Goal: Transaction & Acquisition: Purchase product/service

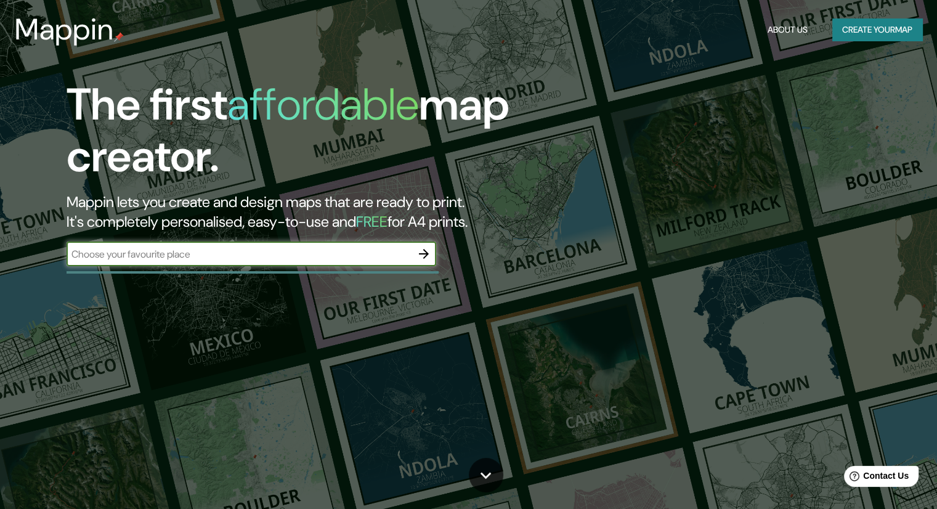
click at [286, 257] on input "text" at bounding box center [239, 254] width 345 height 14
type input "[PERSON_NAME]"
click at [426, 256] on icon "button" at bounding box center [423, 253] width 15 height 15
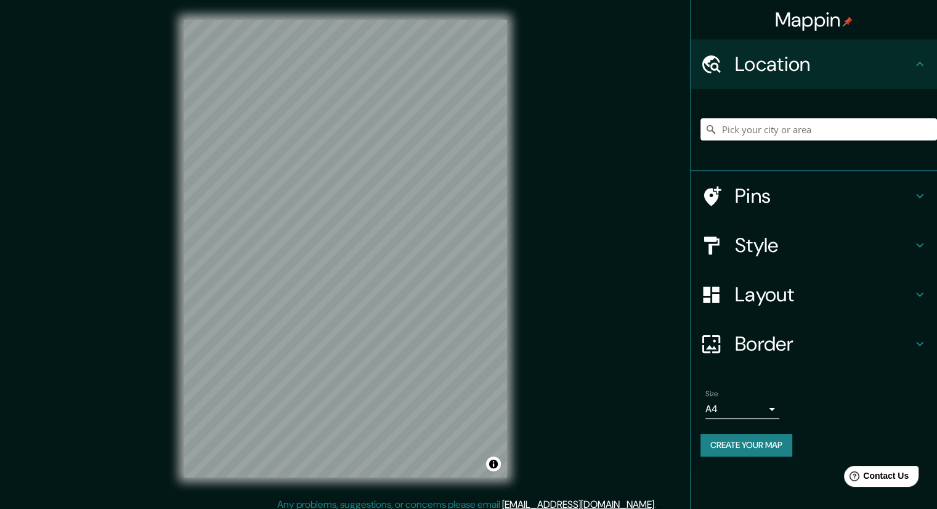
click at [811, 124] on input "Pick your city or area" at bounding box center [819, 129] width 237 height 22
click at [842, 66] on h4 "Location" at bounding box center [823, 64] width 177 height 25
click at [770, 135] on input "Pick your city or area" at bounding box center [819, 129] width 237 height 22
drag, startPoint x: 842, startPoint y: 130, endPoint x: 562, endPoint y: 139, distance: 279.8
click at [562, 139] on div "Mappin Location Curitiba, Paraná, Brazil Pins Style Layout Border Choose a bord…" at bounding box center [468, 258] width 937 height 517
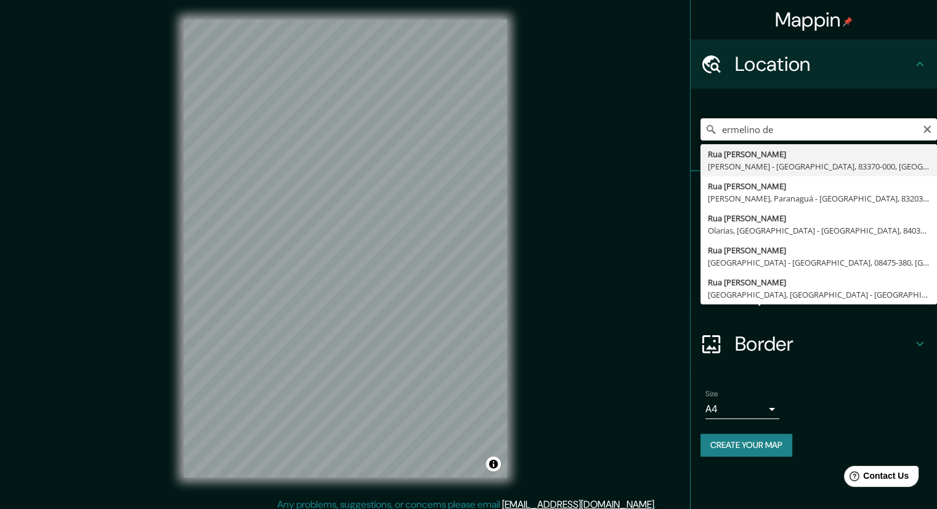
type input "Rua Ermelino De Leao, Antonina - Paraná, 83370-000, Brazil"
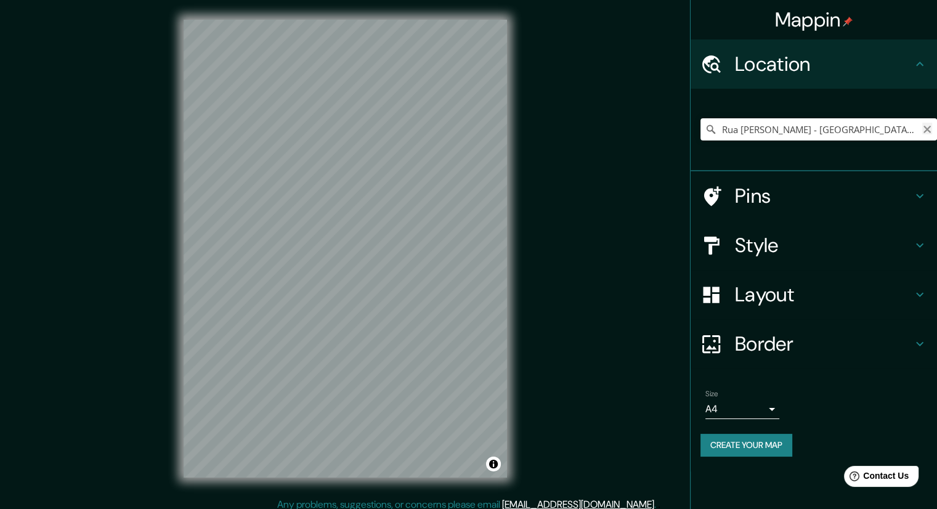
click at [923, 128] on icon "Clear" at bounding box center [927, 129] width 10 height 10
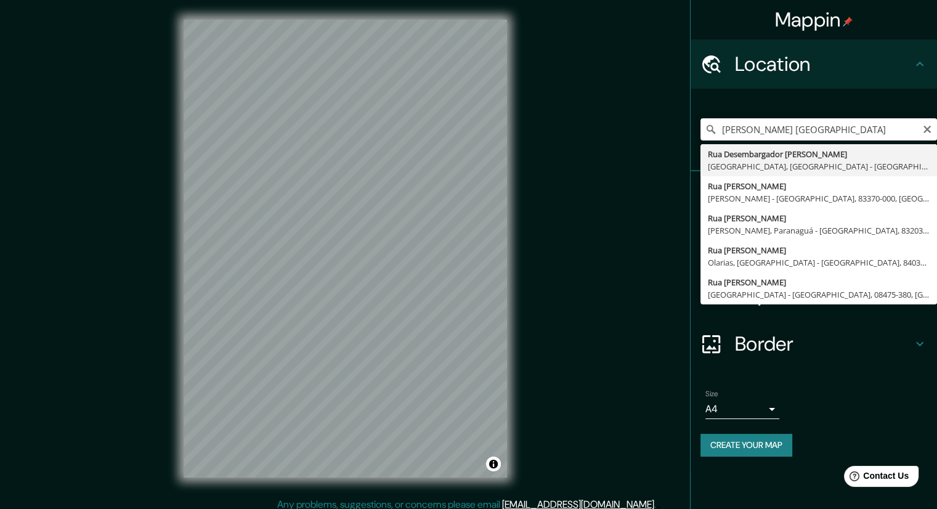
type input "[STREET_ADDRESS]"
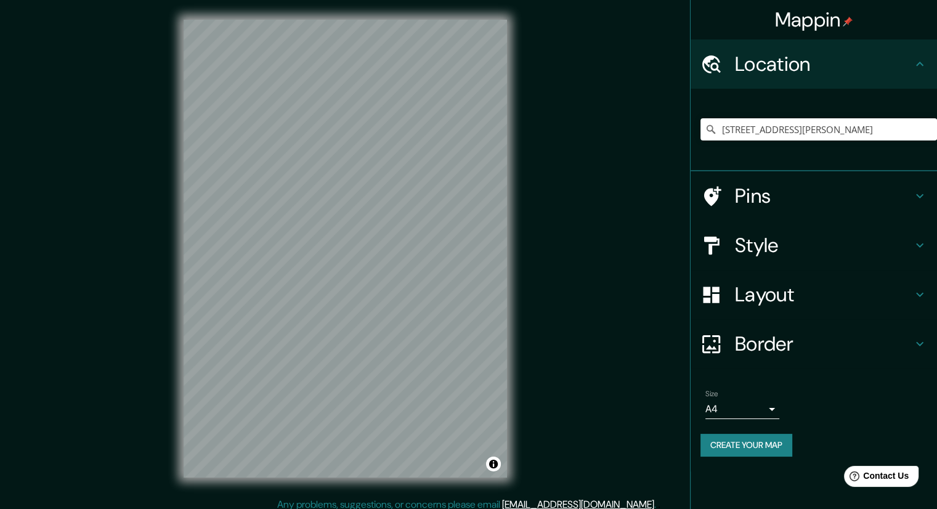
click at [891, 235] on h4 "Style" at bounding box center [823, 245] width 177 height 25
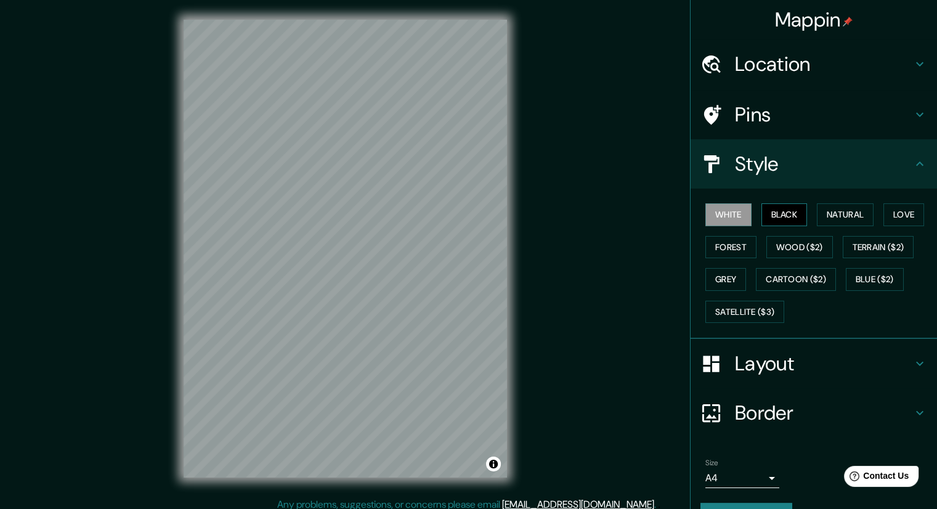
click at [773, 209] on button "Black" at bounding box center [784, 214] width 46 height 23
click at [817, 210] on button "Natural" at bounding box center [845, 214] width 57 height 23
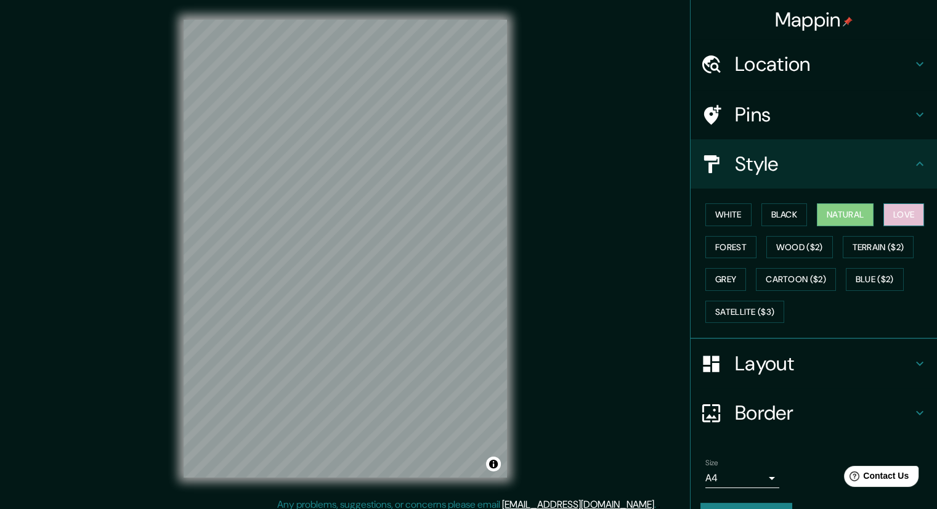
click at [907, 209] on button "Love" at bounding box center [903, 214] width 41 height 23
click at [752, 246] on div "White Black Natural Love Forest Wood ($2) Terrain ($2) Grey Cartoon ($2) Blue (…" at bounding box center [819, 262] width 237 height 129
click at [733, 246] on button "Forest" at bounding box center [730, 247] width 51 height 23
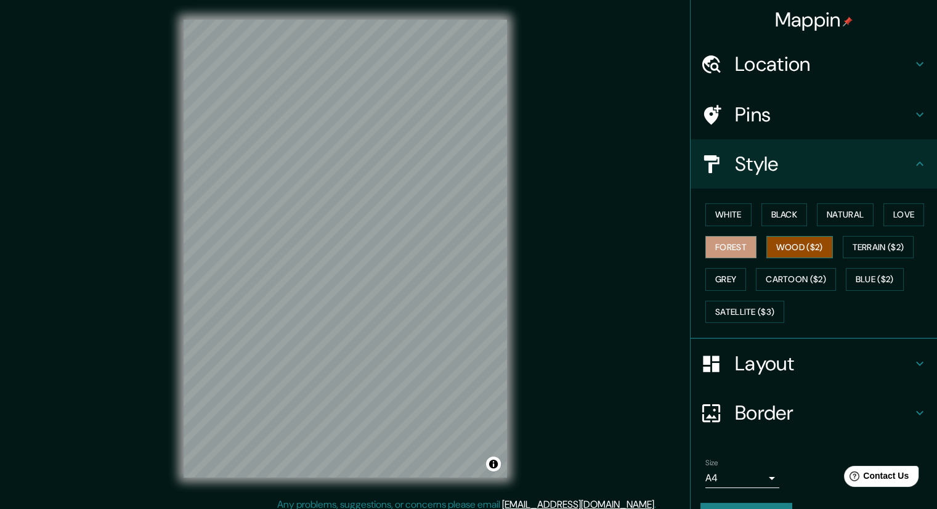
click at [796, 245] on button "Wood ($2)" at bounding box center [799, 247] width 67 height 23
click at [856, 245] on button "Terrain ($2)" at bounding box center [878, 247] width 71 height 23
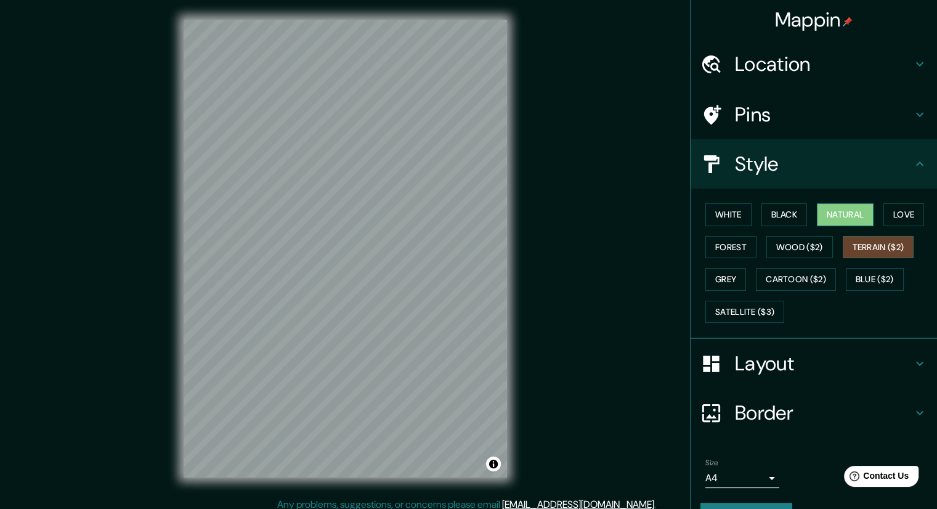
click at [833, 217] on button "Natural" at bounding box center [845, 214] width 57 height 23
click at [866, 245] on button "Terrain ($2)" at bounding box center [878, 247] width 71 height 23
click at [872, 282] on button "Blue ($2)" at bounding box center [875, 279] width 58 height 23
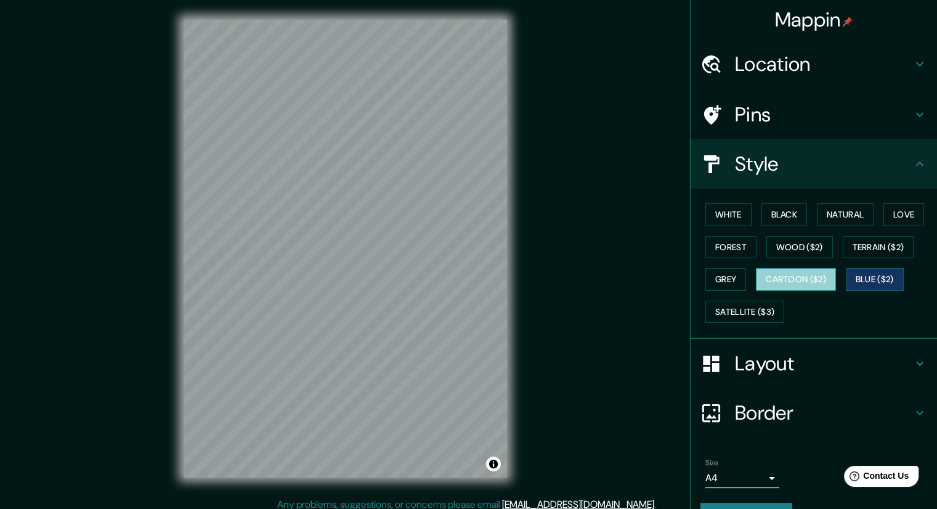
click at [796, 283] on button "Cartoon ($2)" at bounding box center [796, 279] width 80 height 23
click at [707, 285] on button "Grey" at bounding box center [725, 279] width 41 height 23
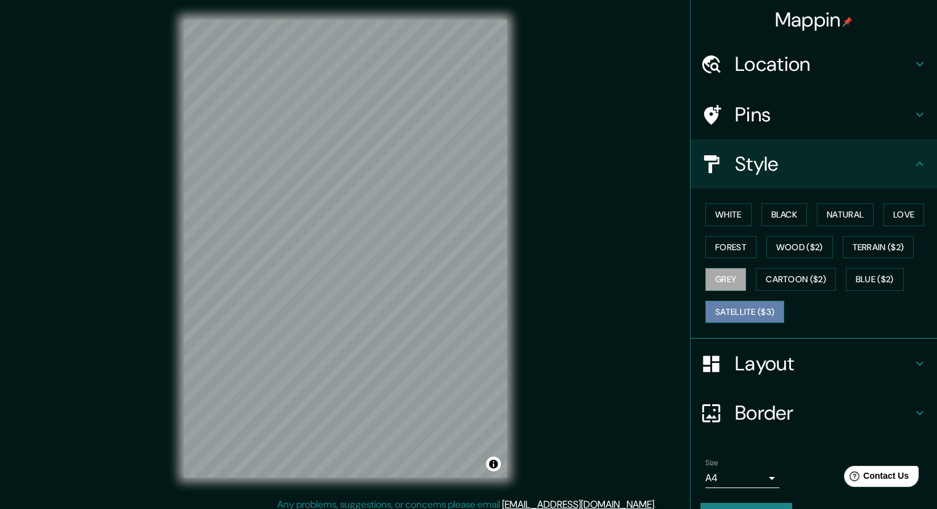
click at [739, 314] on button "Satellite ($3)" at bounding box center [744, 312] width 79 height 23
click at [733, 215] on button "White" at bounding box center [728, 214] width 46 height 23
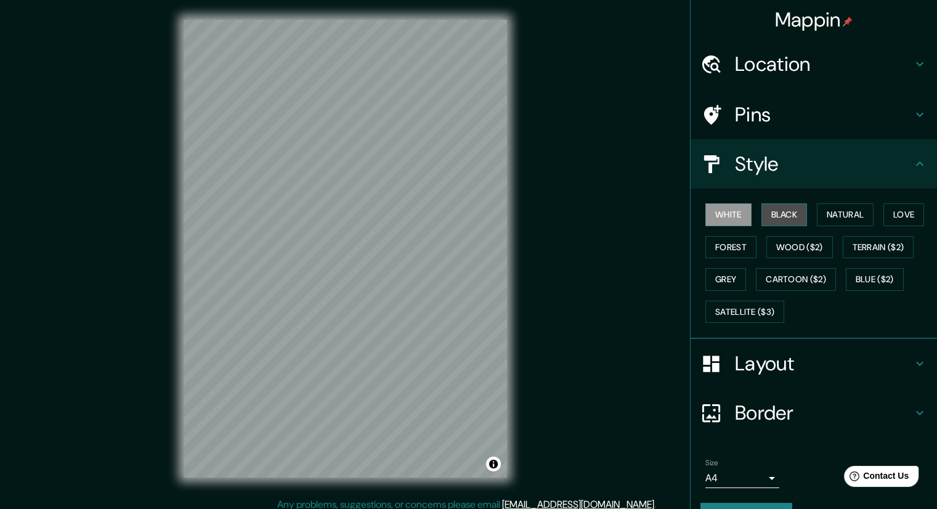
click at [785, 211] on button "Black" at bounding box center [784, 214] width 46 height 23
click at [825, 212] on button "Natural" at bounding box center [845, 214] width 57 height 23
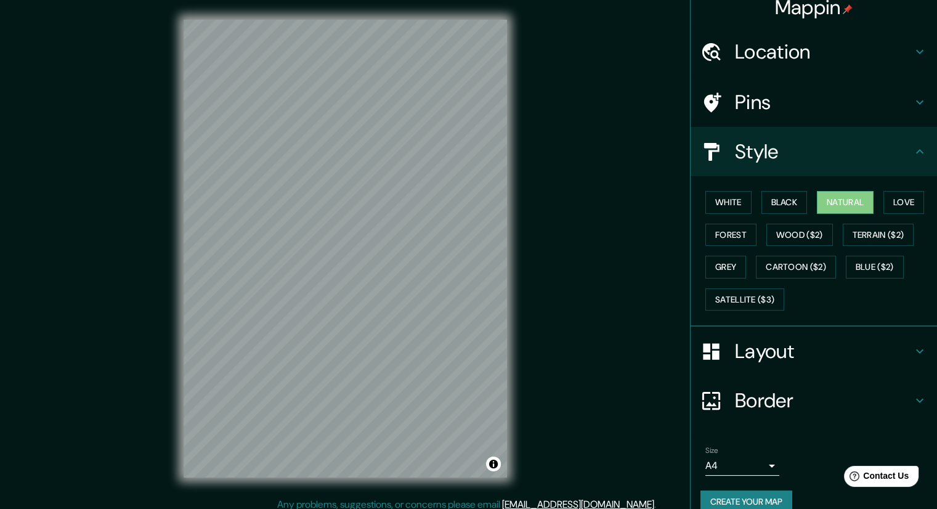
scroll to position [30, 0]
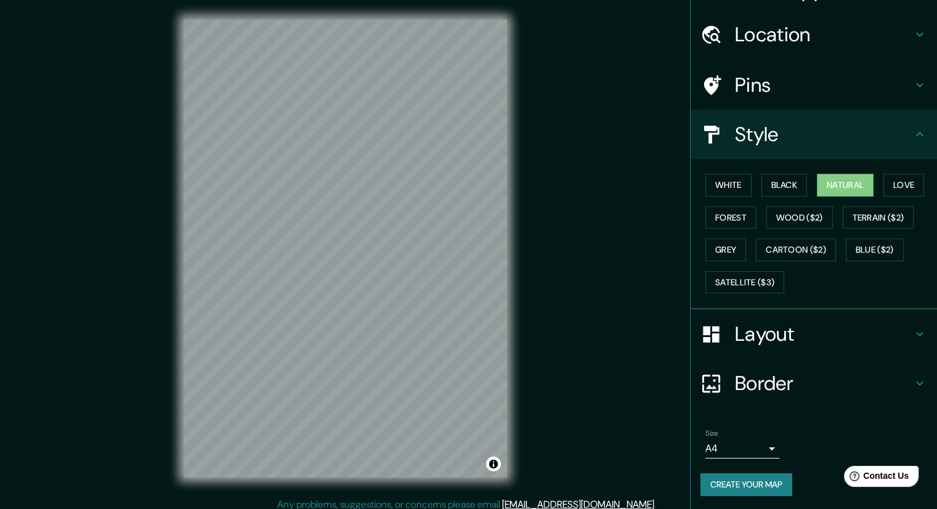
click at [808, 336] on h4 "Layout" at bounding box center [823, 334] width 177 height 25
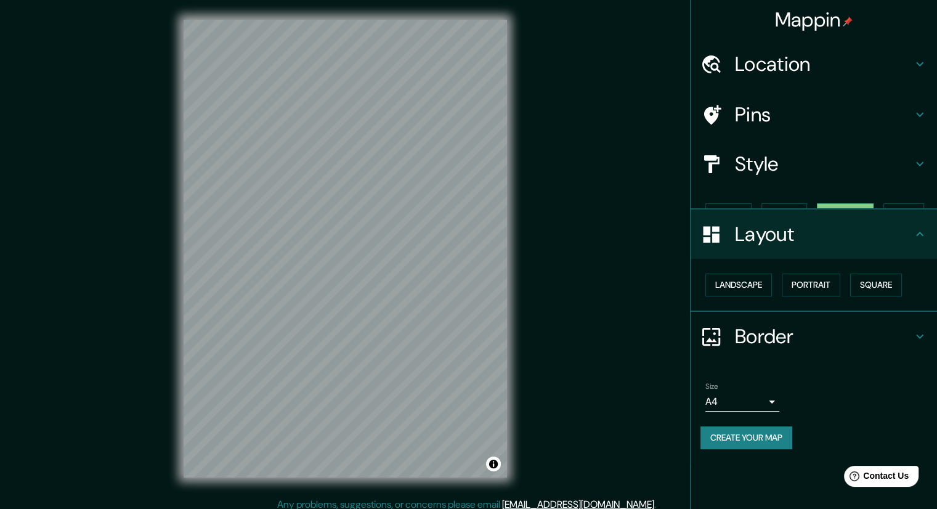
scroll to position [0, 0]
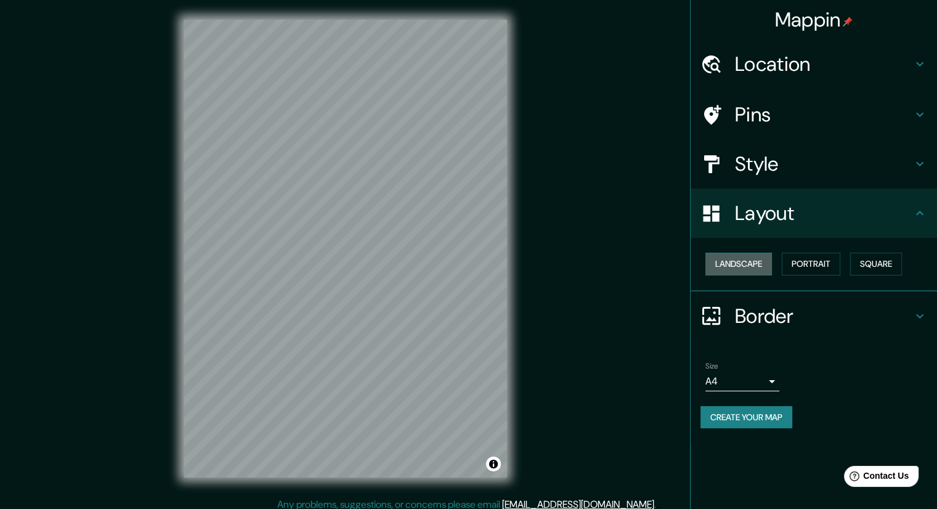
click at [737, 260] on button "Landscape" at bounding box center [738, 264] width 67 height 23
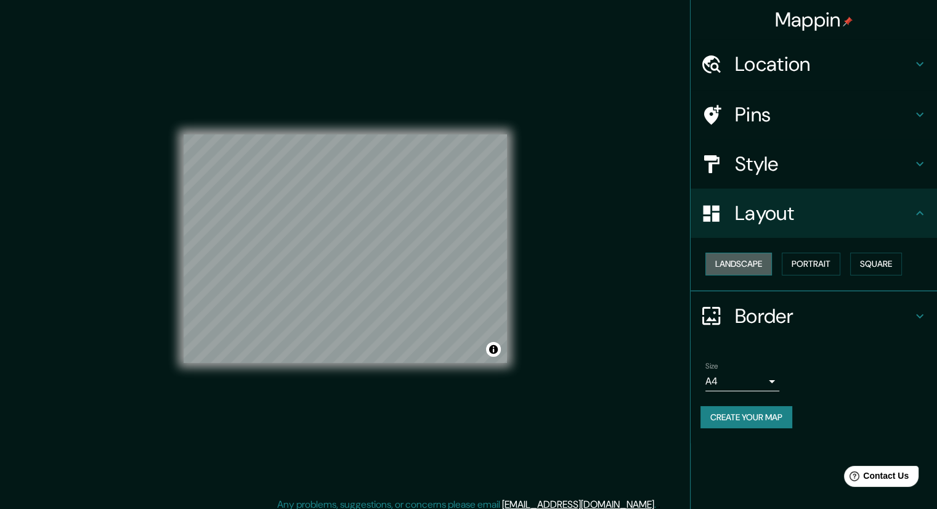
click at [737, 260] on button "Landscape" at bounding box center [738, 264] width 67 height 23
click at [823, 261] on button "Portrait" at bounding box center [811, 264] width 59 height 23
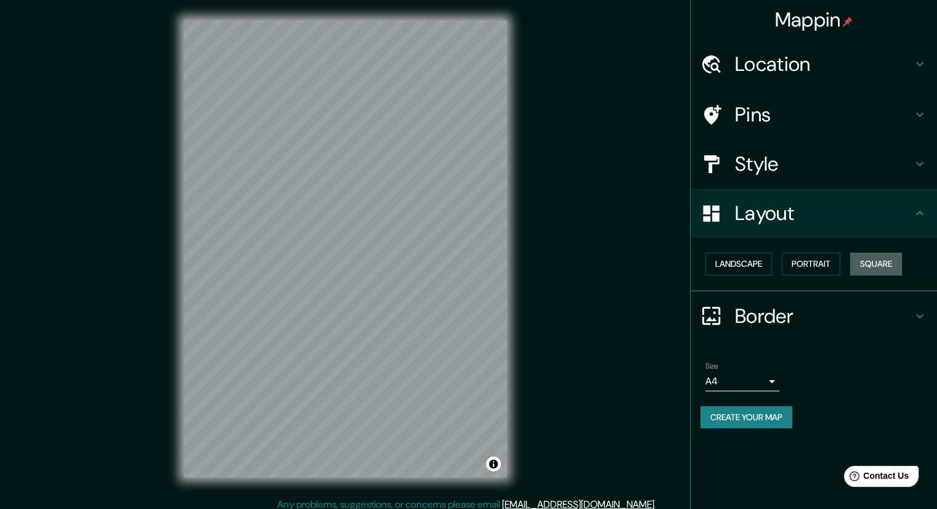
click at [877, 260] on button "Square" at bounding box center [876, 264] width 52 height 23
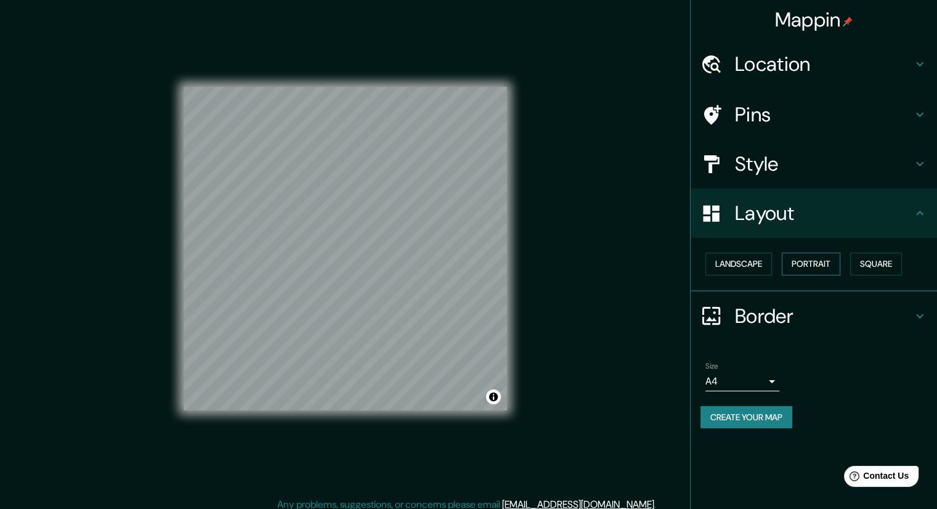
click at [829, 259] on button "Portrait" at bounding box center [811, 264] width 59 height 23
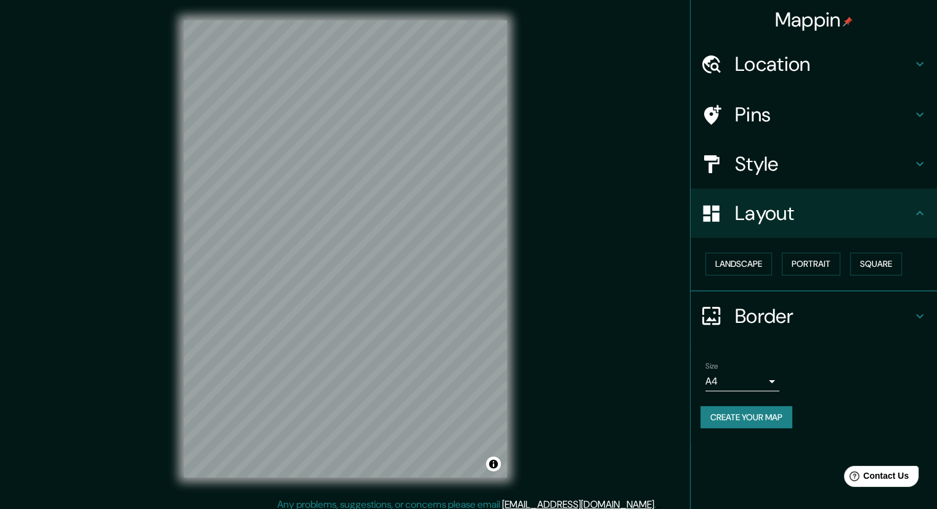
click at [839, 102] on h4 "Pins" at bounding box center [823, 114] width 177 height 25
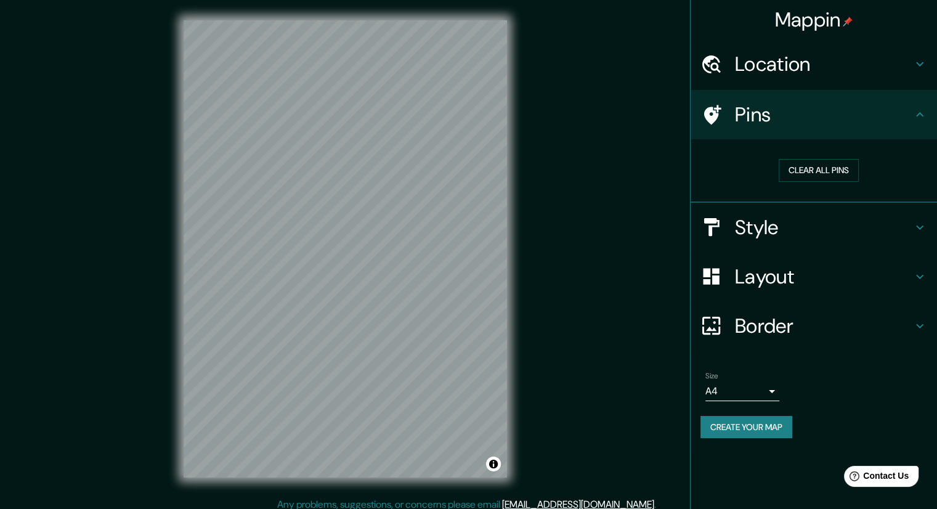
click at [845, 79] on div "Location" at bounding box center [814, 63] width 246 height 49
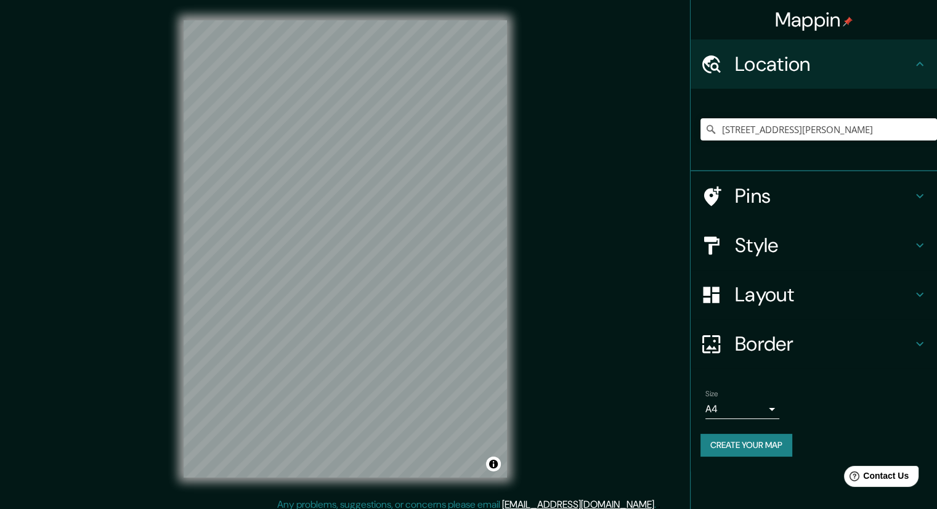
click at [867, 240] on h4 "Style" at bounding box center [823, 245] width 177 height 25
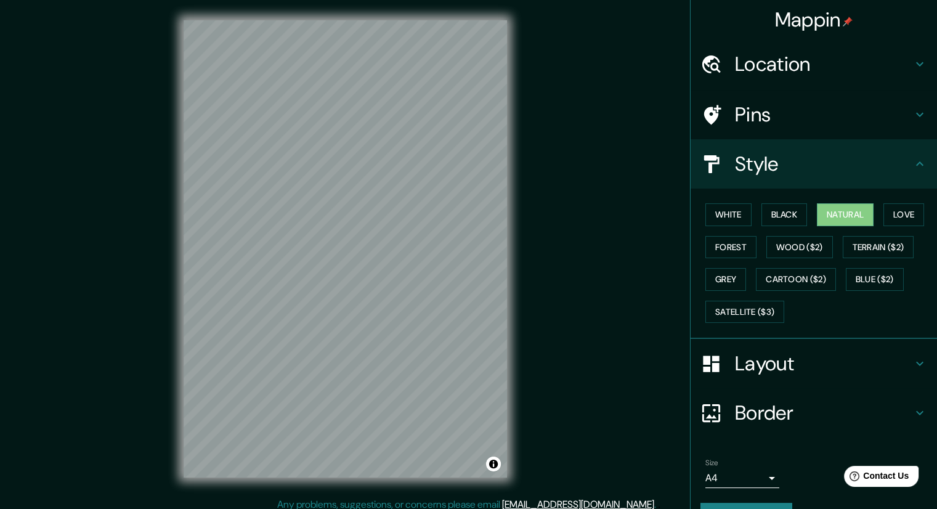
click at [852, 312] on div "White Black Natural Love Forest Wood ($2) Terrain ($2) Grey Cartoon ($2) Blue (…" at bounding box center [819, 262] width 237 height 129
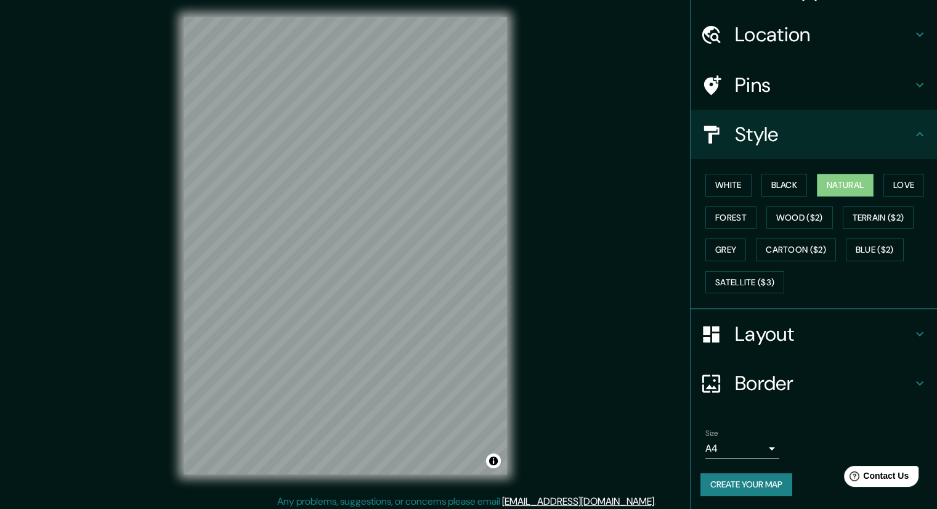
scroll to position [8, 0]
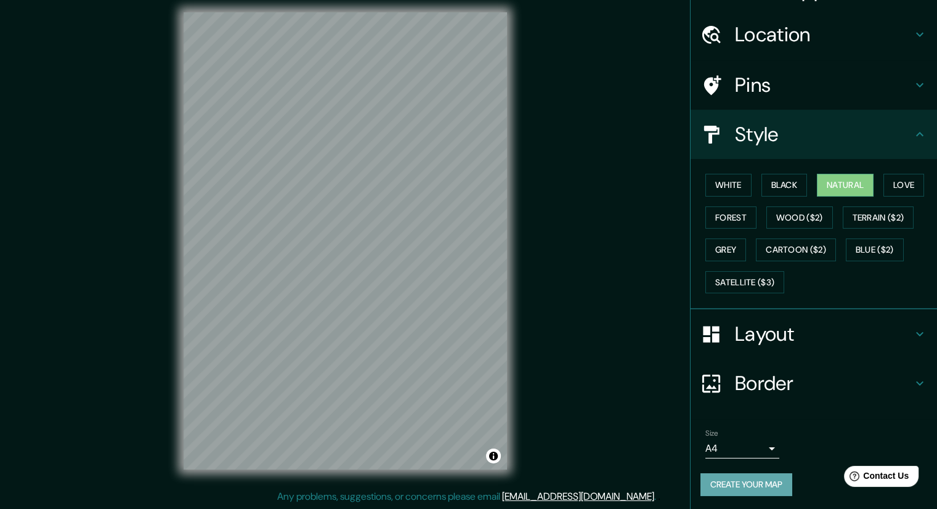
click at [755, 482] on button "Create your map" at bounding box center [747, 484] width 92 height 23
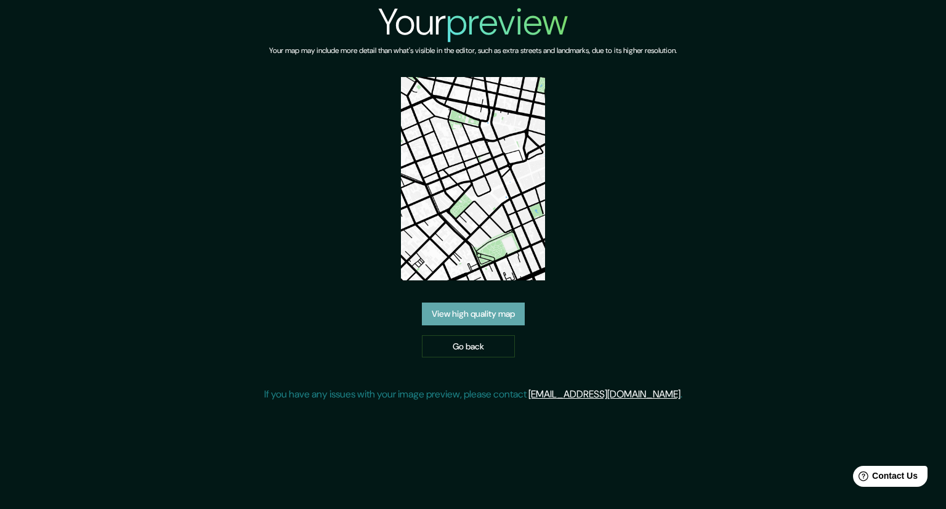
click at [488, 319] on link "View high quality map" at bounding box center [473, 314] width 103 height 23
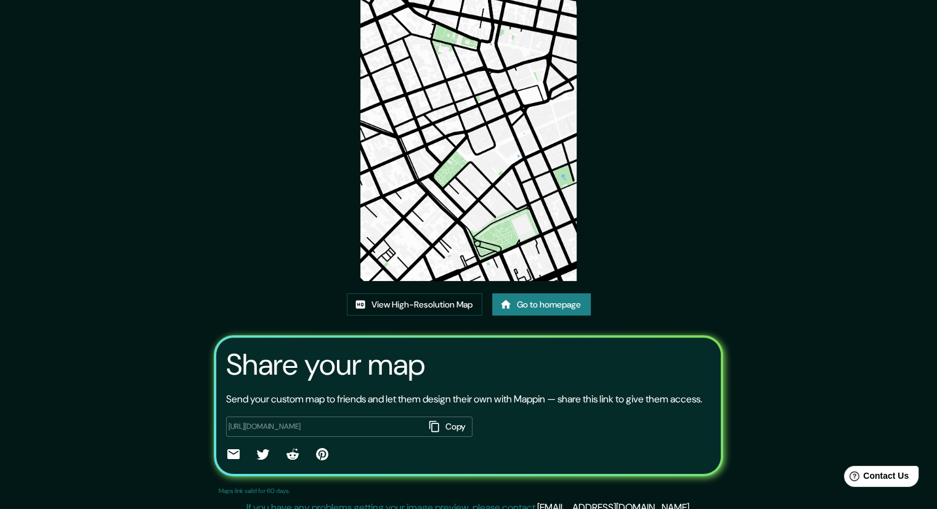
scroll to position [104, 0]
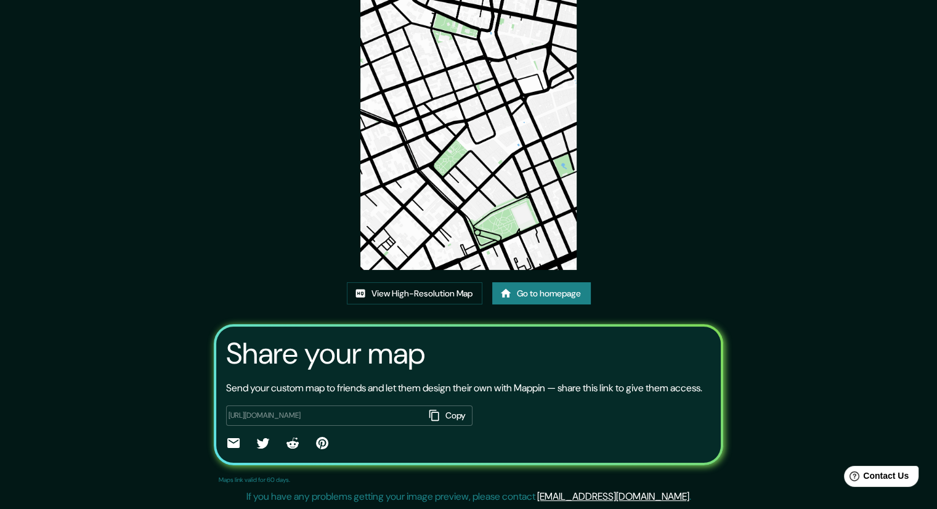
click at [444, 415] on button "Copy" at bounding box center [448, 415] width 48 height 20
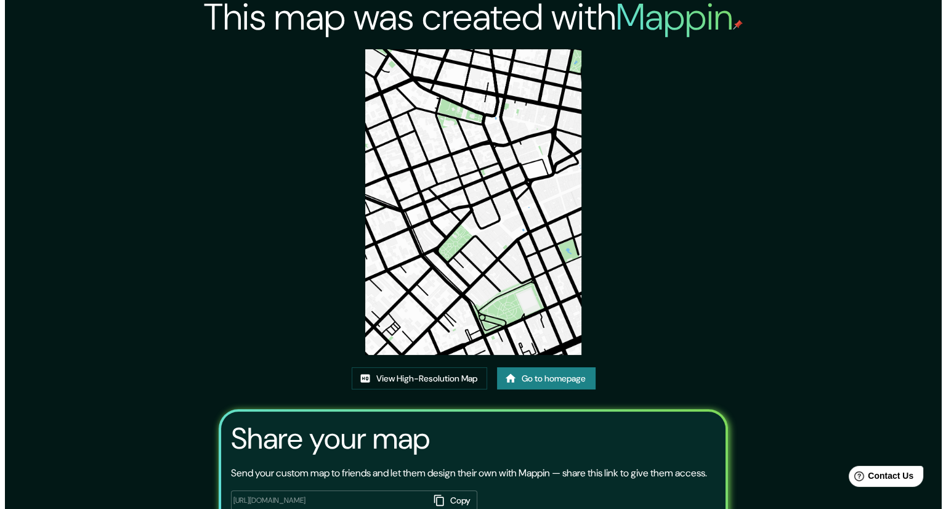
scroll to position [0, 0]
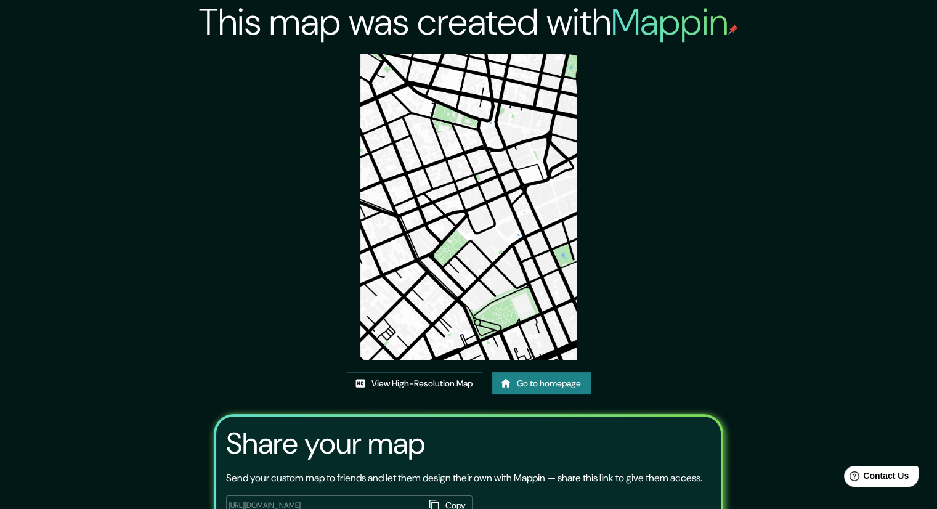
click at [447, 186] on img at bounding box center [468, 207] width 216 height 306
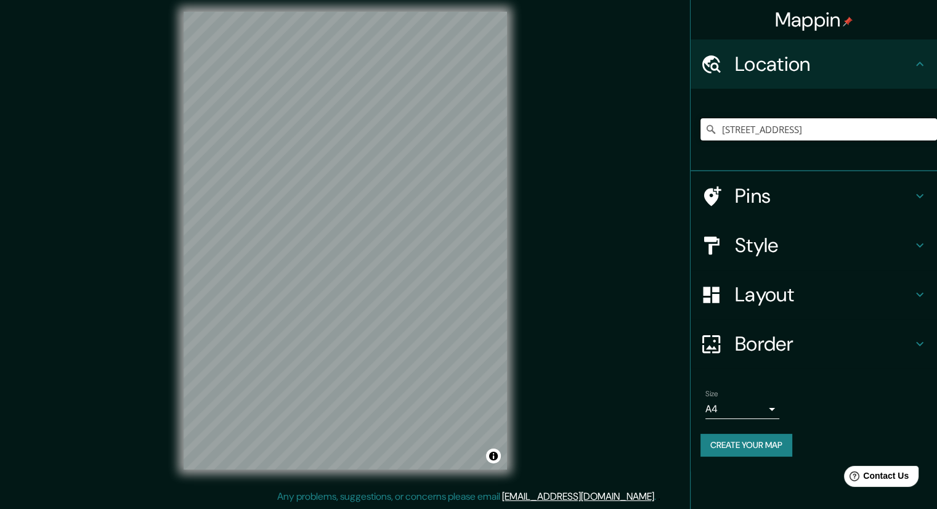
click at [843, 131] on input "[STREET_ADDRESS]" at bounding box center [819, 129] width 237 height 22
click at [892, 133] on input "[STREET_ADDRESS]" at bounding box center [819, 129] width 237 height 22
click at [880, 130] on input "[STREET_ADDRESS]" at bounding box center [819, 129] width 237 height 22
click at [875, 129] on input "[STREET_ADDRESS]" at bounding box center [819, 129] width 237 height 22
click at [877, 64] on h4 "Location" at bounding box center [823, 64] width 177 height 25
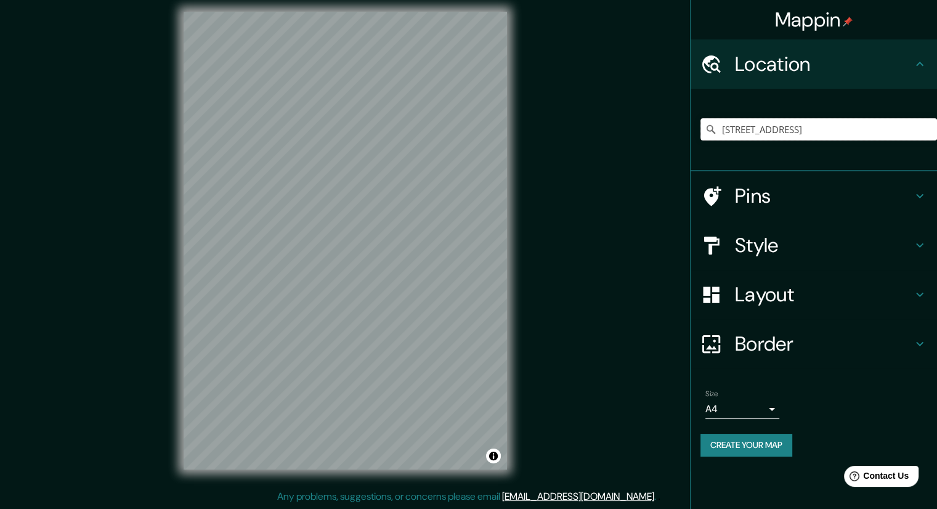
click at [851, 131] on input "[STREET_ADDRESS]" at bounding box center [819, 129] width 237 height 22
drag, startPoint x: 851, startPoint y: 131, endPoint x: 535, endPoint y: 136, distance: 316.7
click at [525, 137] on div "Mappin Location Rua Desembargador Ermelino De Leão, Centro, Curitiba - Paraná, …" at bounding box center [468, 250] width 937 height 517
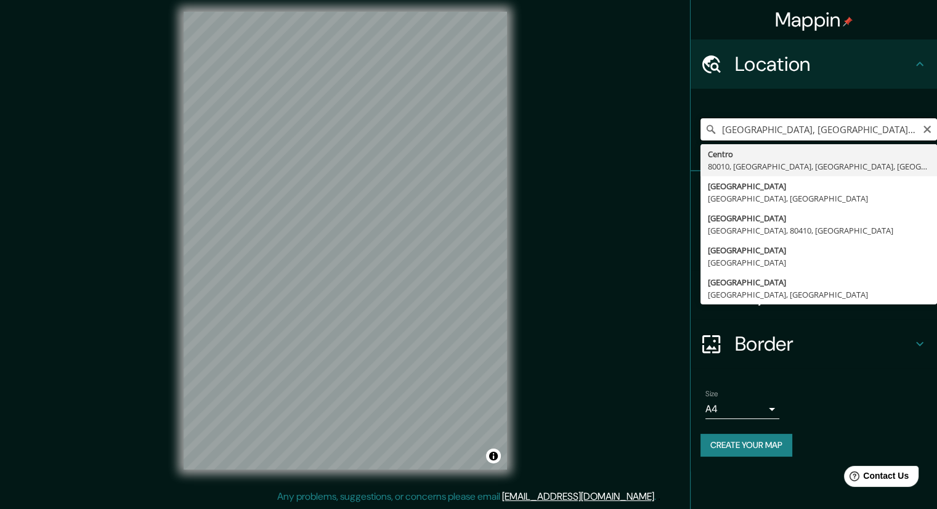
drag, startPoint x: 885, startPoint y: 132, endPoint x: 633, endPoint y: 128, distance: 251.4
click at [633, 128] on div "Mappin Location De Leão, Centro, Curitiba - Paraná, 80410, Brazil Centro 80010,…" at bounding box center [468, 250] width 937 height 517
type input "410, Brazil"
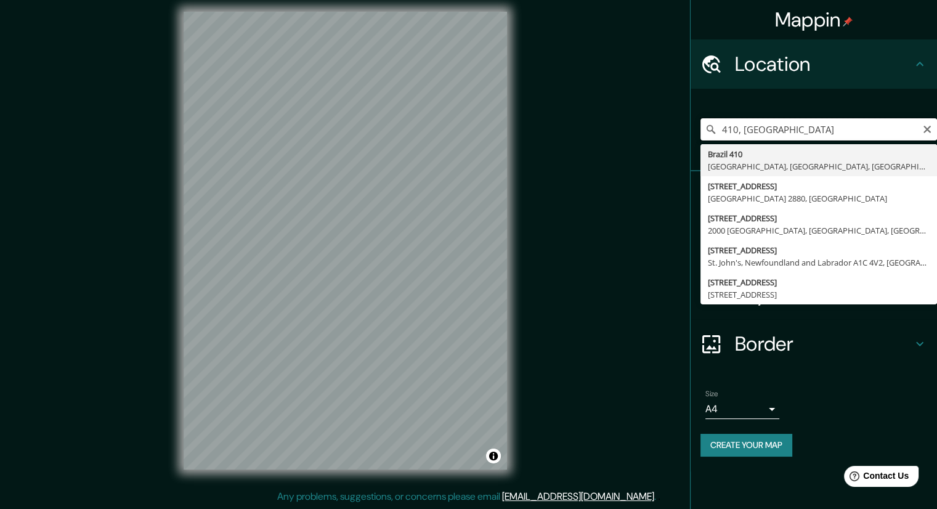
drag, startPoint x: 778, startPoint y: 128, endPoint x: 631, endPoint y: 129, distance: 147.3
click at [631, 129] on div "Mappin Location 410, Brazil Brazil 410 67277 Juárez, Nuevo León, Mexico 410 Bra…" at bounding box center [468, 250] width 937 height 517
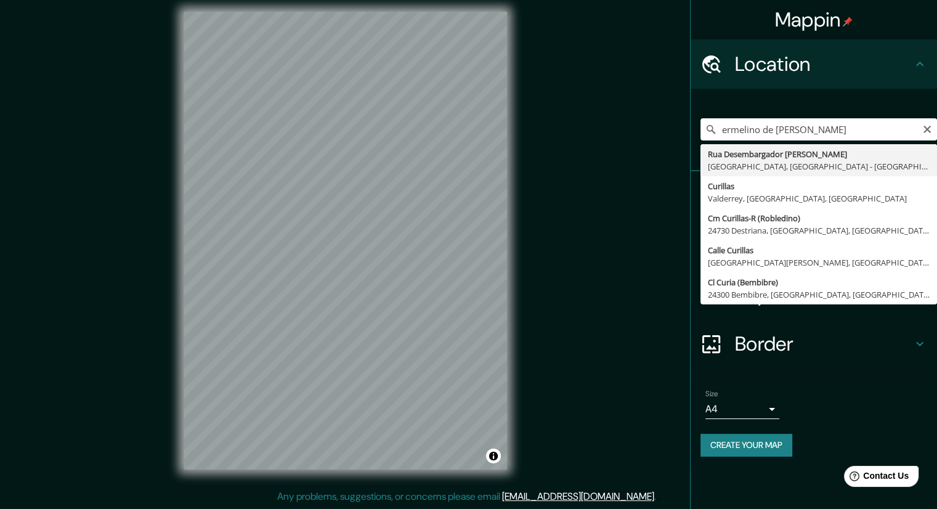
type input "[STREET_ADDRESS]"
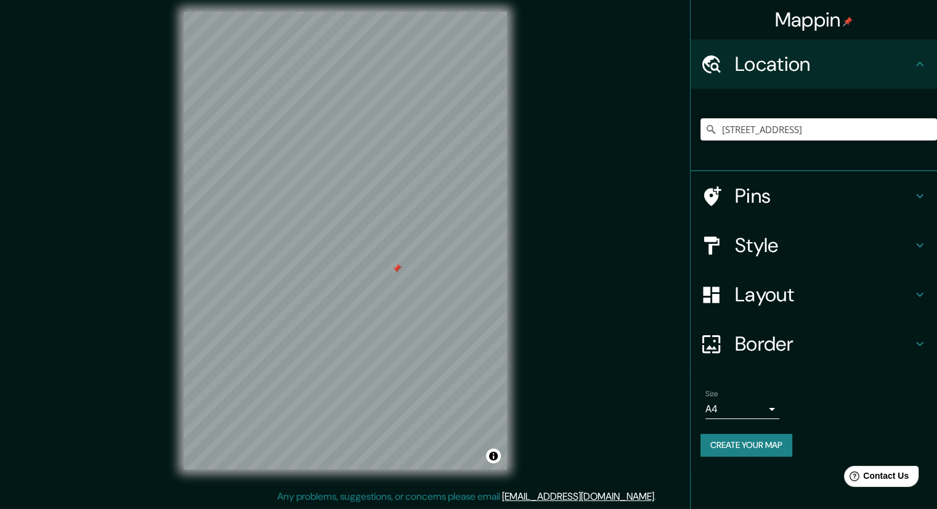
click at [875, 198] on h4 "Pins" at bounding box center [823, 196] width 177 height 25
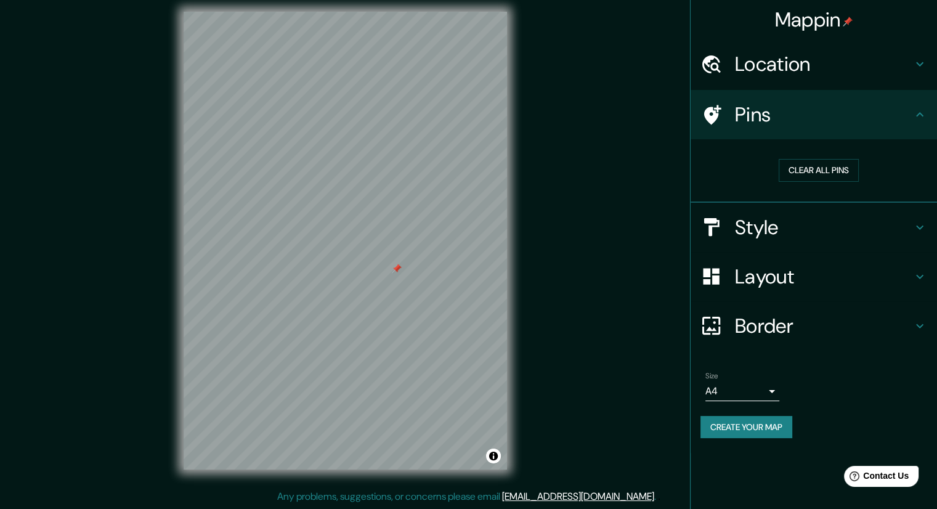
click at [912, 105] on div "Pins" at bounding box center [814, 114] width 246 height 49
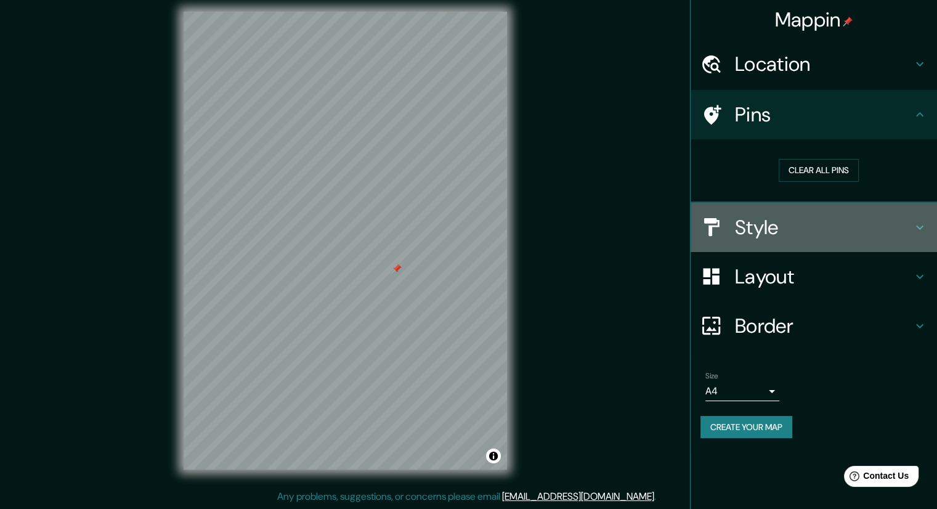
click at [887, 213] on div "Style" at bounding box center [814, 227] width 246 height 49
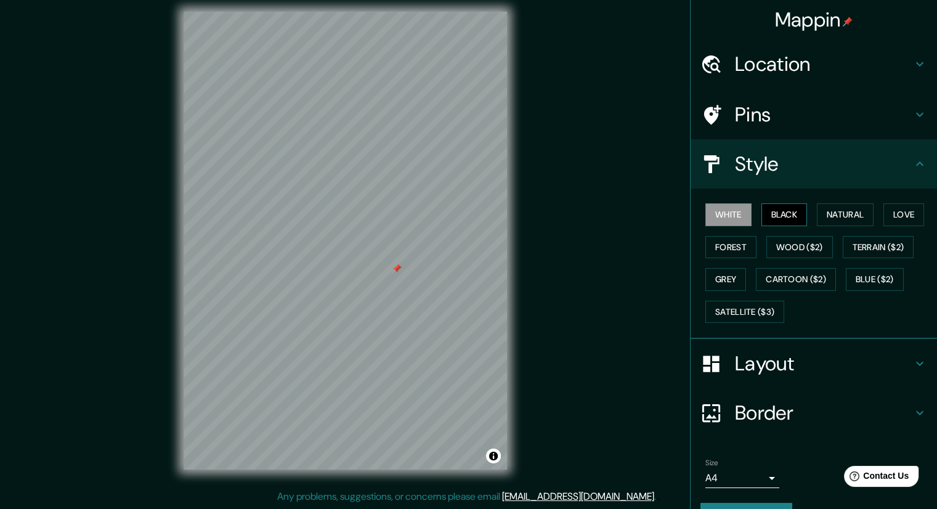
click at [764, 206] on button "Black" at bounding box center [784, 214] width 46 height 23
click at [817, 213] on button "Natural" at bounding box center [845, 214] width 57 height 23
click at [801, 356] on h4 "Layout" at bounding box center [823, 363] width 177 height 25
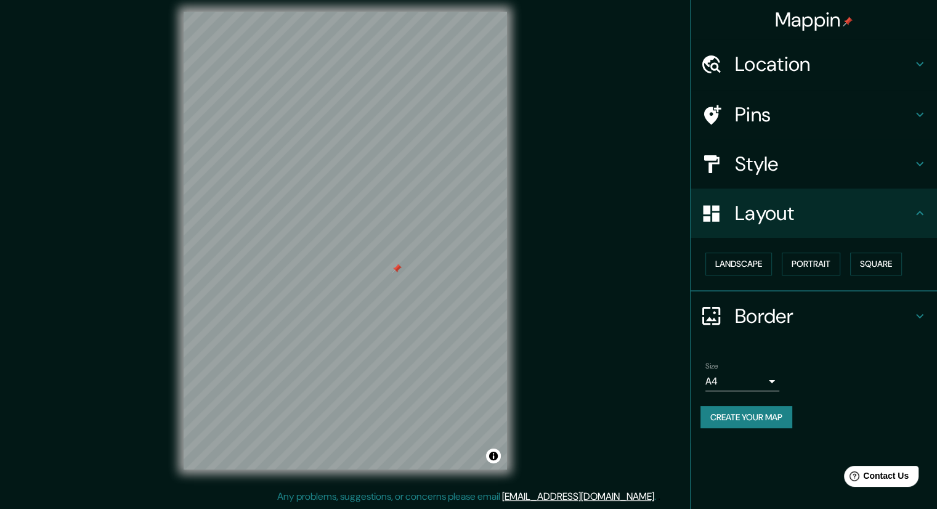
click at [824, 324] on h4 "Border" at bounding box center [823, 316] width 177 height 25
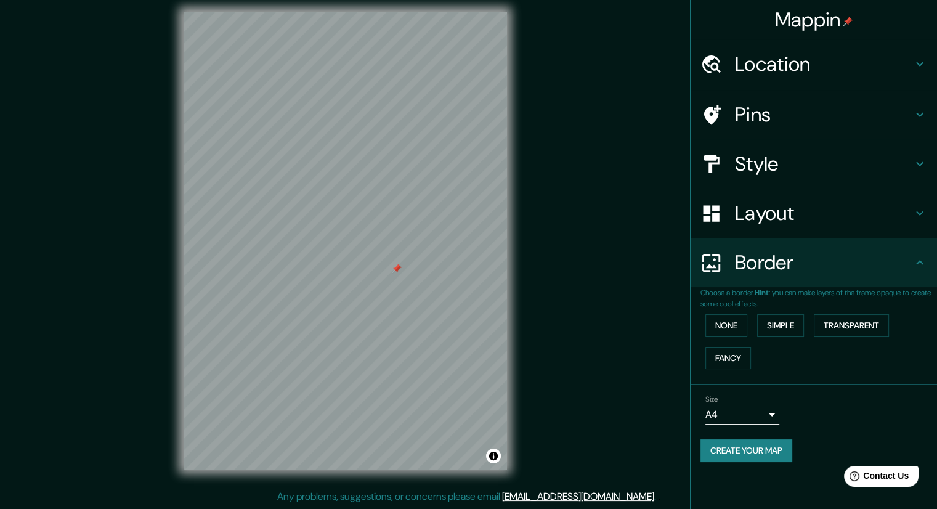
click at [843, 294] on p "Choose a border. Hint : you can make layers of the frame opaque to create some …" at bounding box center [819, 298] width 237 height 22
click at [910, 166] on h4 "Style" at bounding box center [823, 164] width 177 height 25
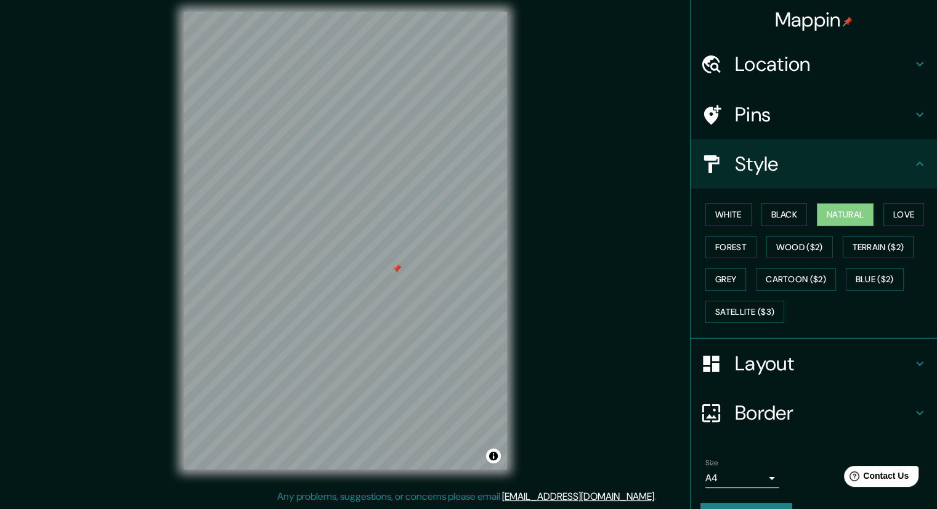
drag, startPoint x: 851, startPoint y: 209, endPoint x: 898, endPoint y: 200, distance: 47.6
click at [898, 200] on div "White Black Natural Love Forest Wood ($2) Terrain ($2) Grey Cartoon ($2) Blue (…" at bounding box center [819, 262] width 237 height 129
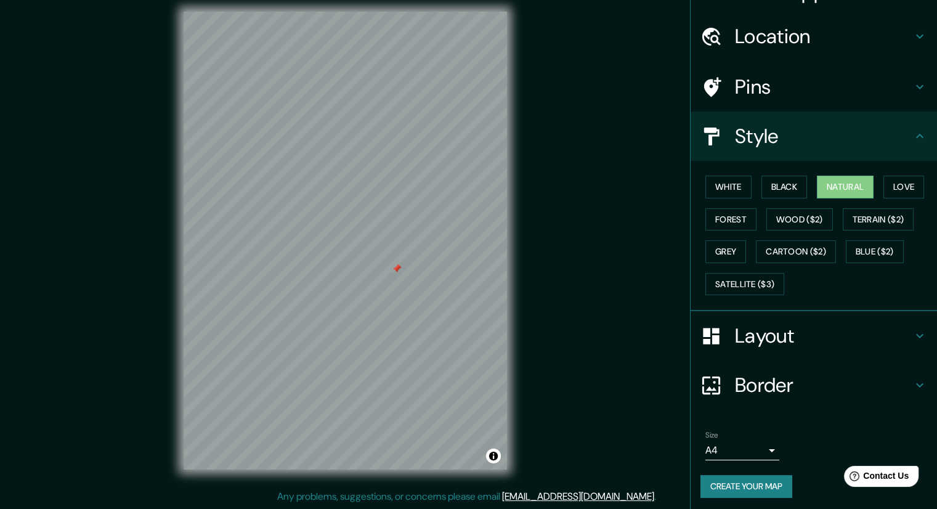
scroll to position [30, 0]
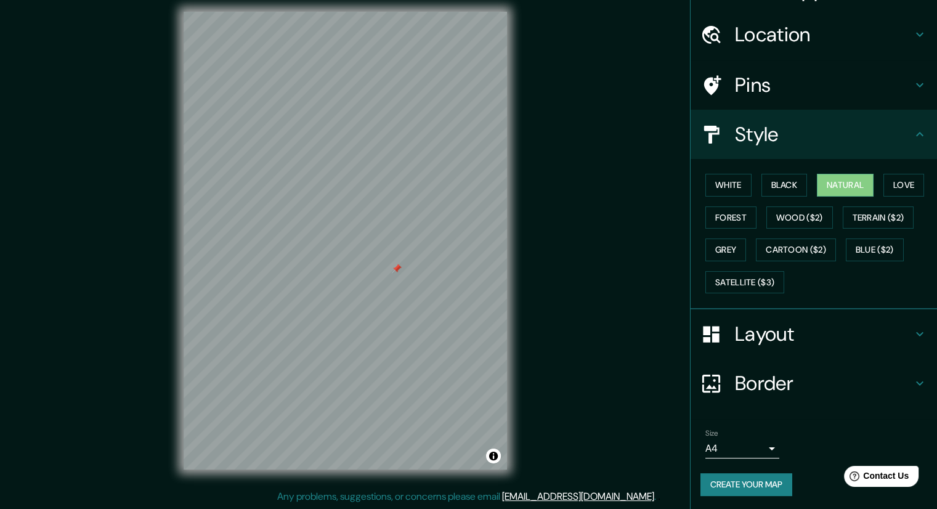
click at [831, 329] on h4 "Layout" at bounding box center [823, 334] width 177 height 25
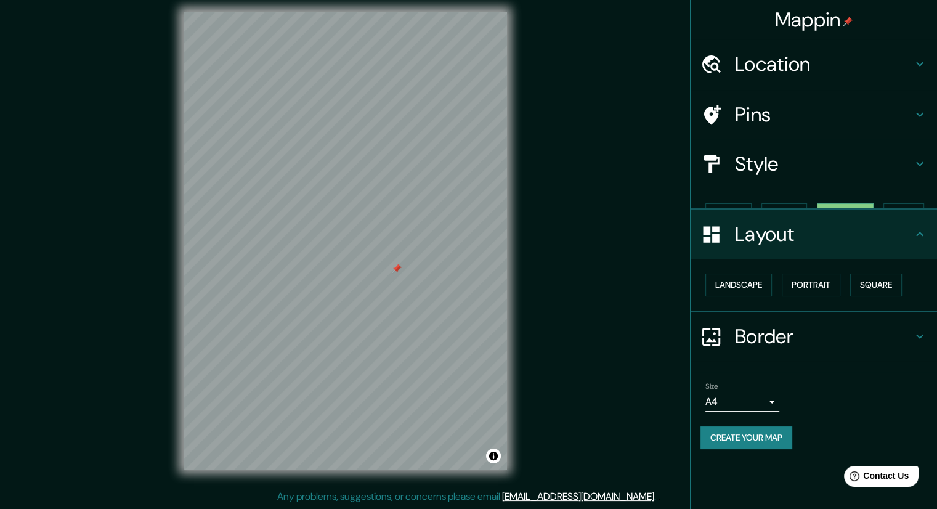
scroll to position [0, 0]
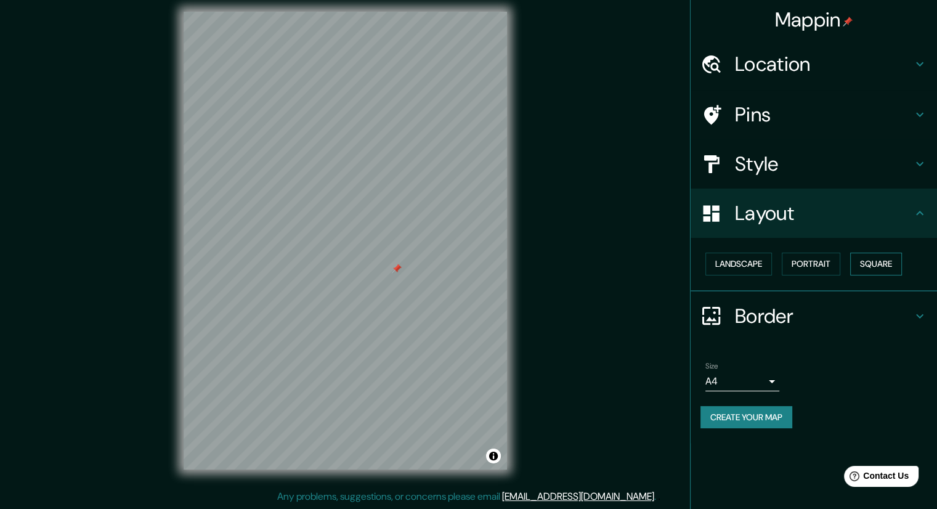
click at [871, 257] on button "Square" at bounding box center [876, 264] width 52 height 23
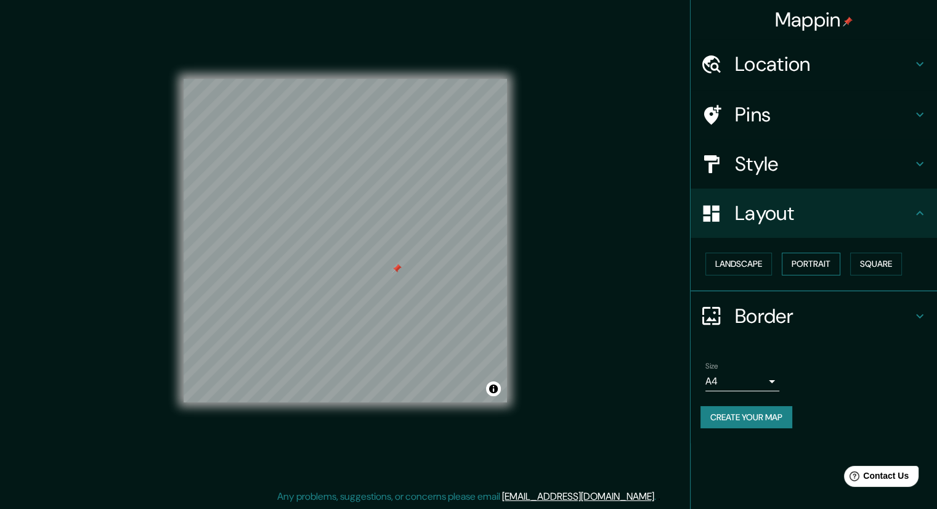
click at [827, 264] on button "Portrait" at bounding box center [811, 264] width 59 height 23
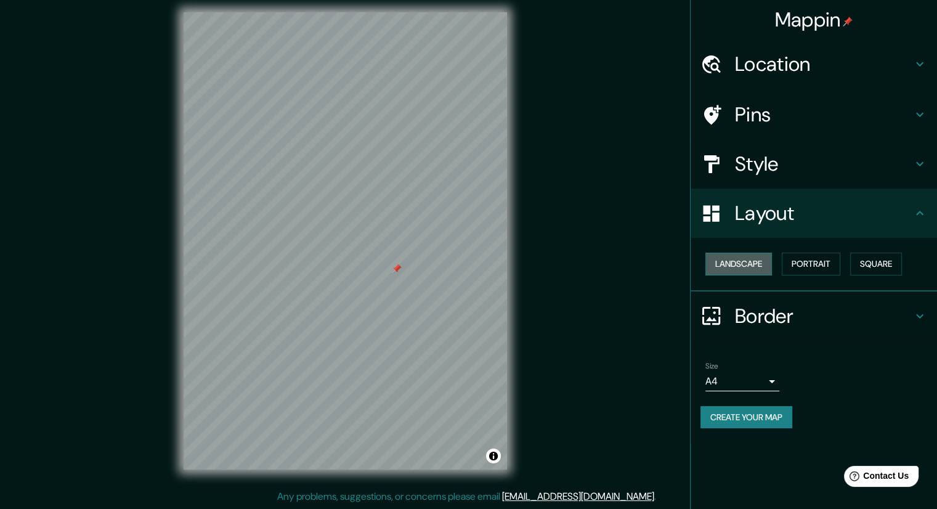
click at [741, 259] on button "Landscape" at bounding box center [738, 264] width 67 height 23
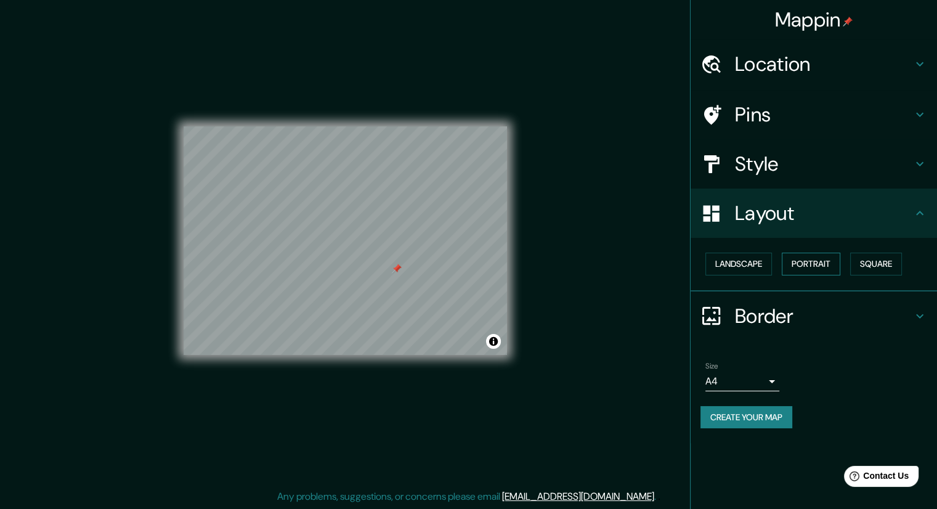
click at [799, 262] on button "Portrait" at bounding box center [811, 264] width 59 height 23
